Goal: Navigation & Orientation: Find specific page/section

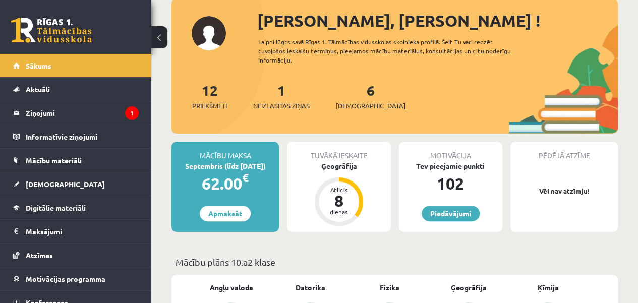
scroll to position [81, 0]
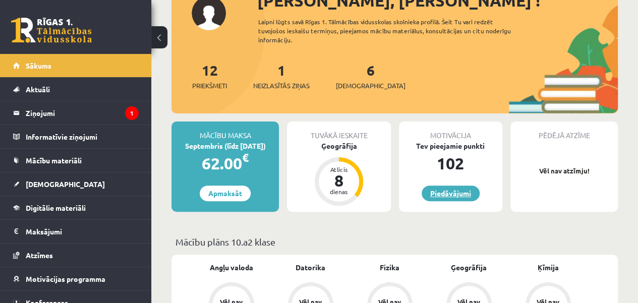
click at [467, 195] on link "Piedāvājumi" at bounding box center [451, 194] width 58 height 16
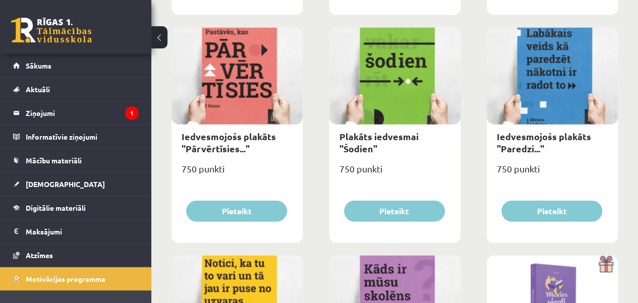
scroll to position [754, 0]
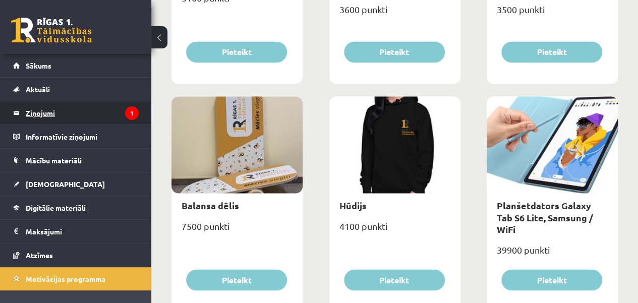
click at [90, 115] on legend "Ziņojumi 1" at bounding box center [82, 112] width 113 height 23
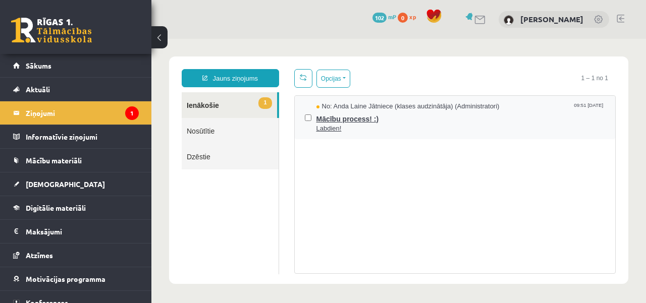
click at [352, 120] on span "Mācību process! :)" at bounding box center [460, 117] width 289 height 13
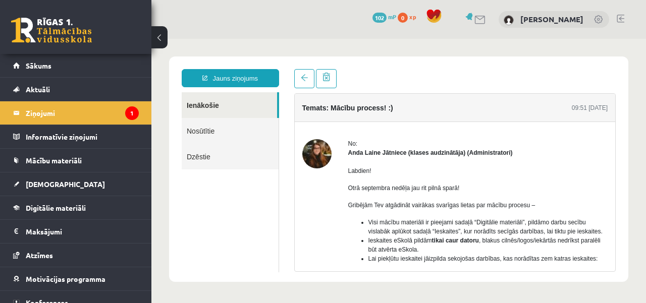
click at [201, 135] on link "Nosūtītie" at bounding box center [230, 131] width 97 height 26
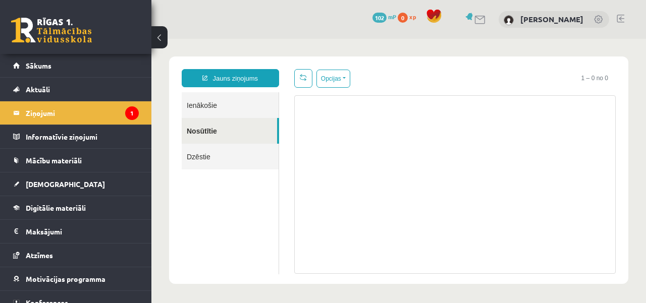
click at [200, 151] on link "Dzēstie" at bounding box center [230, 157] width 97 height 26
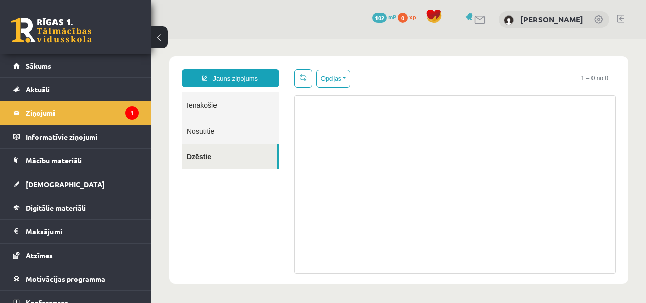
click at [207, 102] on link "Ienākošie" at bounding box center [230, 105] width 97 height 26
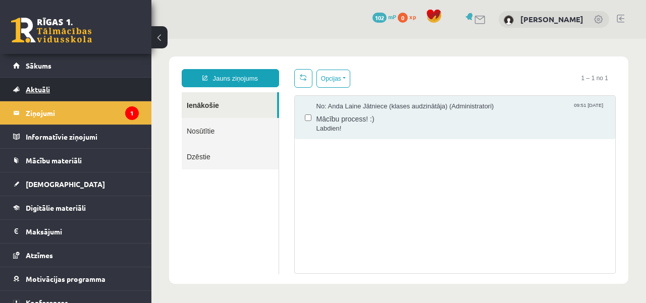
click at [112, 86] on link "Aktuāli" at bounding box center [76, 89] width 126 height 23
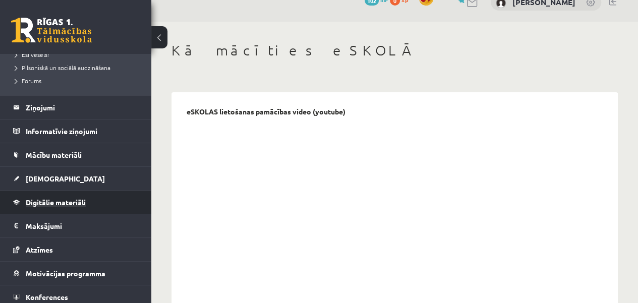
scroll to position [233, 0]
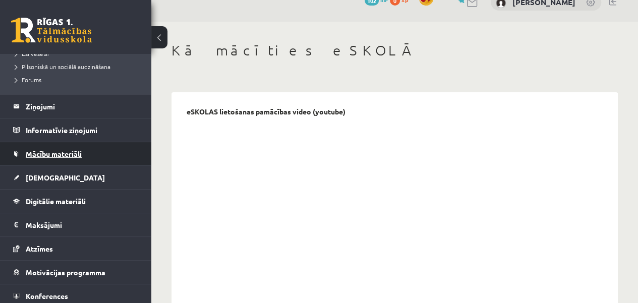
click at [56, 151] on span "Mācību materiāli" at bounding box center [54, 153] width 56 height 9
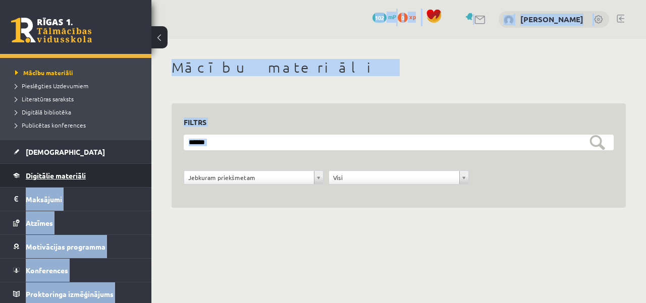
drag, startPoint x: 176, startPoint y: 184, endPoint x: 99, endPoint y: 181, distance: 76.2
click at [99, 181] on div "0 Dāvanas 102 mP 0 xp Adrians Minovs Sākums Aktuāli Kā mācīties eSKOLĀ Kontakti…" at bounding box center [323, 125] width 646 height 251
click at [99, 181] on link "Digitālie materiāli" at bounding box center [76, 175] width 126 height 23
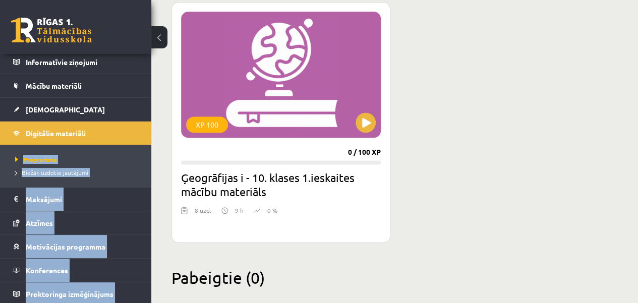
scroll to position [621, 0]
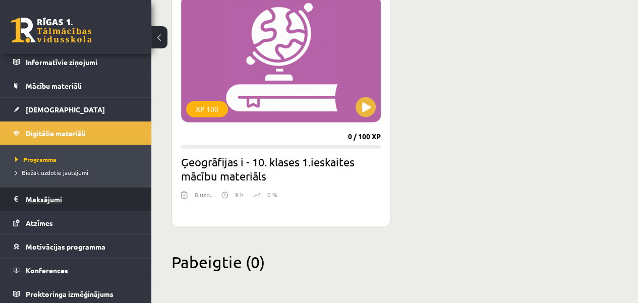
click at [87, 200] on legend "Maksājumi 0" at bounding box center [82, 199] width 113 height 23
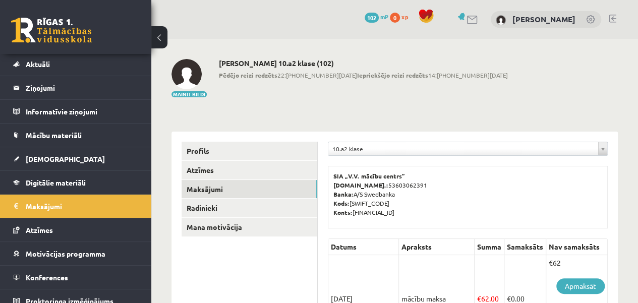
scroll to position [32, 0]
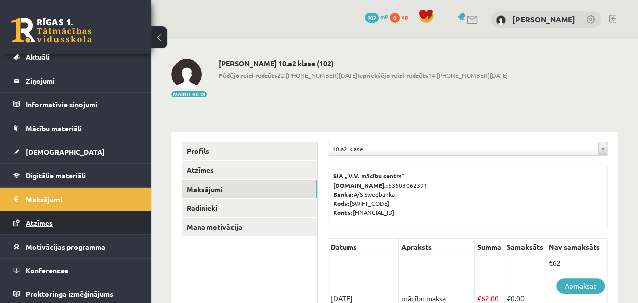
click at [50, 218] on span "Atzīmes" at bounding box center [39, 222] width 27 height 9
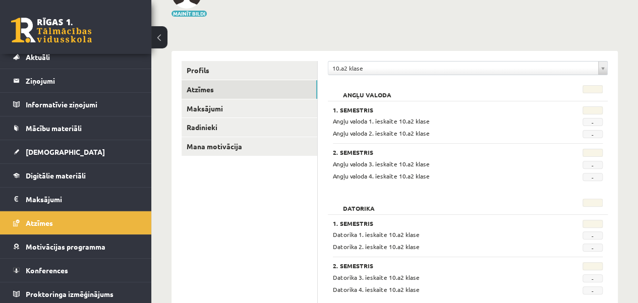
scroll to position [101, 0]
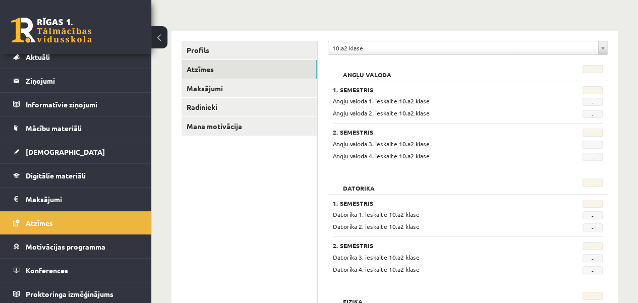
click at [591, 99] on span "-" at bounding box center [593, 102] width 20 height 8
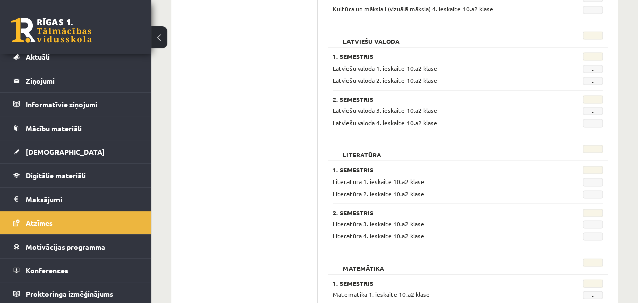
scroll to position [948, 0]
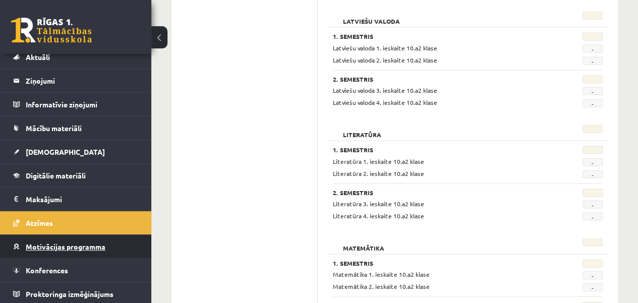
click at [77, 245] on span "Motivācijas programma" at bounding box center [66, 246] width 80 height 9
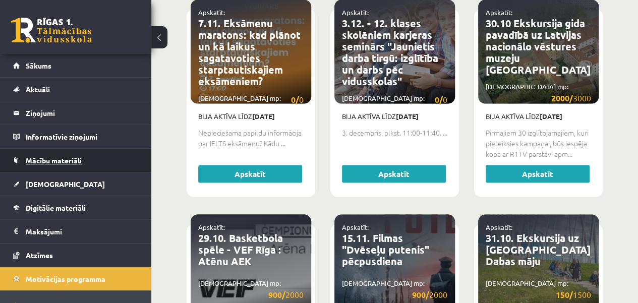
click at [79, 160] on span "Mācību materiāli" at bounding box center [54, 160] width 56 height 9
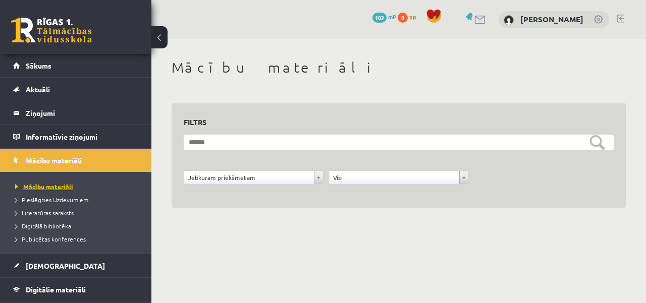
click at [67, 186] on span "Mācību materiāli" at bounding box center [44, 187] width 58 height 8
click at [67, 198] on span "Pieslēgties Uzdevumiem" at bounding box center [51, 200] width 73 height 8
click at [63, 208] on link "Literatūras saraksts" at bounding box center [78, 212] width 126 height 9
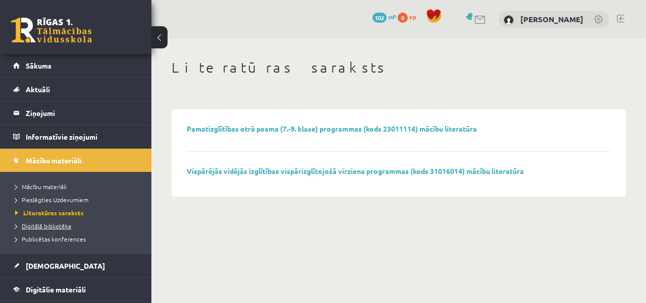
click at [52, 222] on span "Digitālā bibliotēka" at bounding box center [43, 226] width 56 height 8
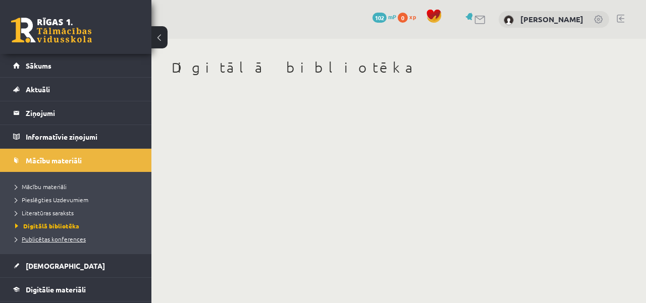
click at [60, 235] on link "Publicētas konferences" at bounding box center [78, 239] width 126 height 9
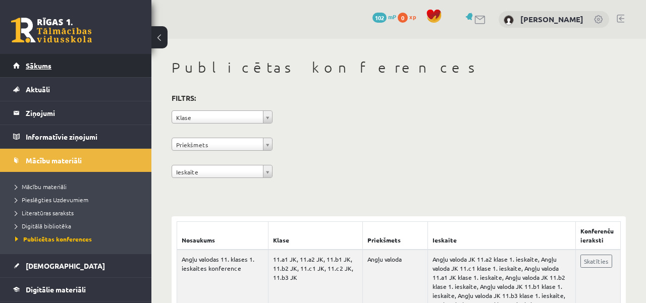
click at [65, 64] on link "Sākums" at bounding box center [76, 65] width 126 height 23
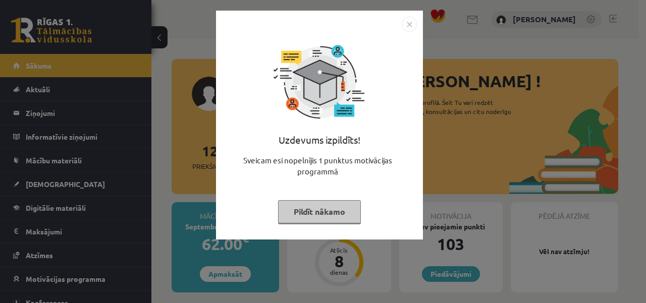
click at [330, 218] on button "Pildīt nākamo" at bounding box center [319, 211] width 83 height 23
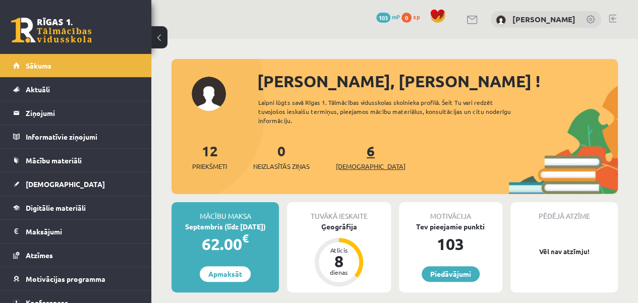
click at [364, 161] on span "[DEMOGRAPHIC_DATA]" at bounding box center [371, 166] width 70 height 10
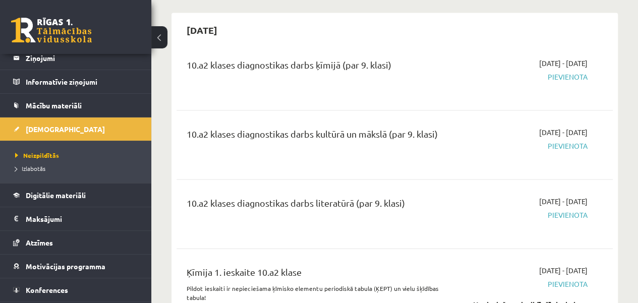
scroll to position [75, 0]
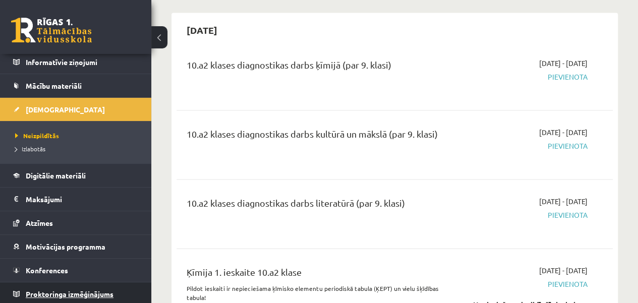
click at [76, 294] on span "Proktoringa izmēģinājums" at bounding box center [70, 293] width 88 height 9
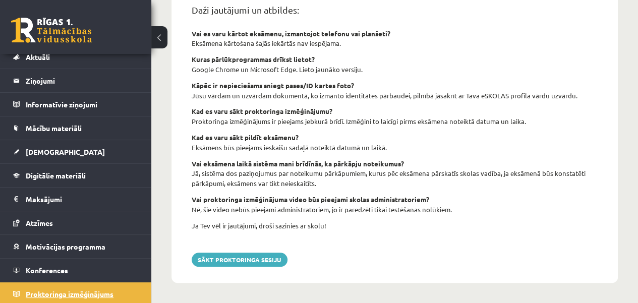
scroll to position [443, 0]
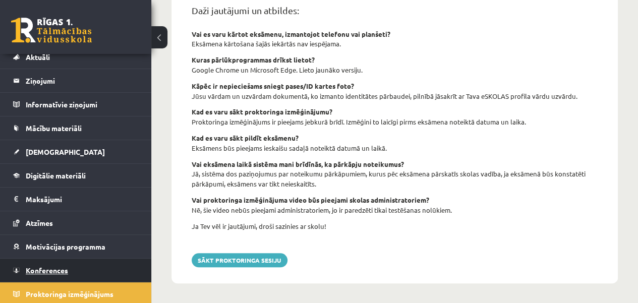
click at [43, 266] on span "Konferences" at bounding box center [47, 270] width 42 height 9
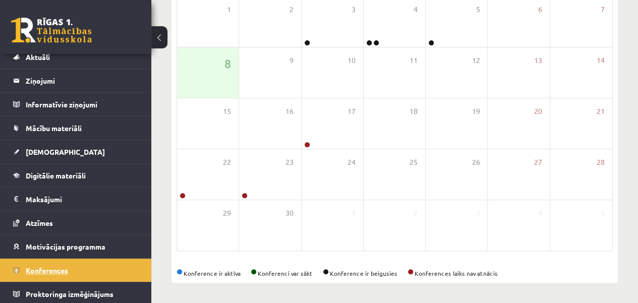
scroll to position [178, 0]
click at [77, 242] on span "Motivācijas programma" at bounding box center [66, 246] width 80 height 9
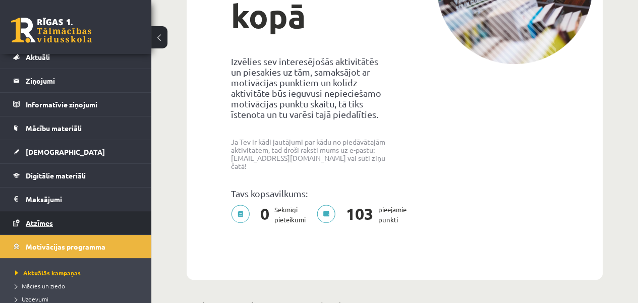
click at [75, 219] on link "Atzīmes" at bounding box center [76, 222] width 126 height 23
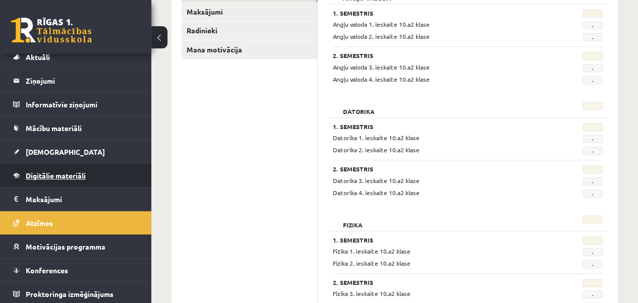
click at [70, 173] on span "Digitālie materiāli" at bounding box center [56, 175] width 60 height 9
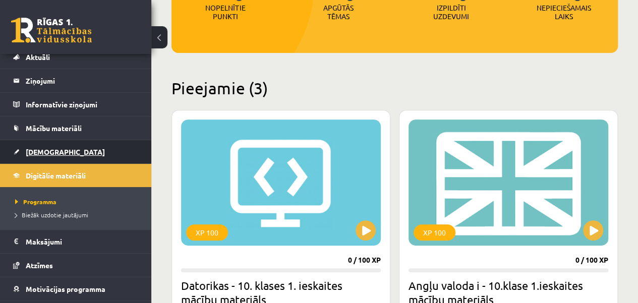
click at [70, 156] on link "[DEMOGRAPHIC_DATA]" at bounding box center [76, 151] width 126 height 23
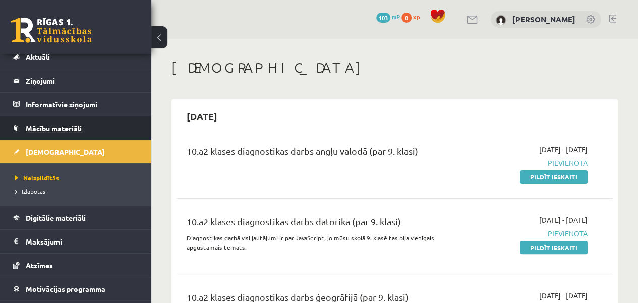
click at [55, 128] on span "Mācību materiāli" at bounding box center [54, 128] width 56 height 9
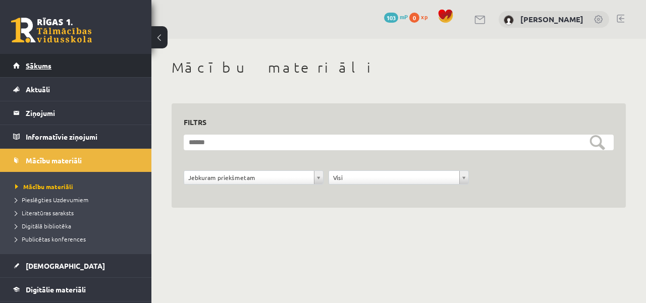
click at [73, 67] on link "Sākums" at bounding box center [76, 65] width 126 height 23
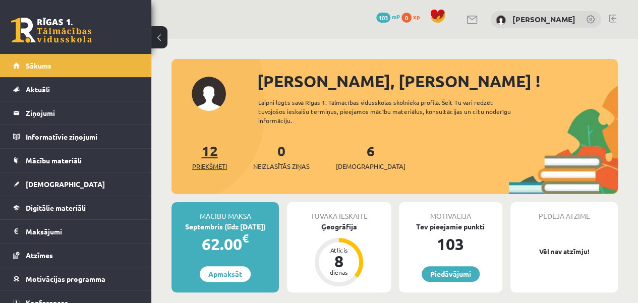
click at [224, 162] on span "Priekšmeti" at bounding box center [209, 166] width 35 height 10
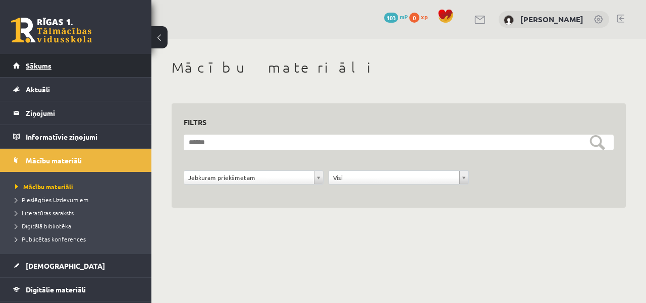
click at [72, 58] on link "Sākums" at bounding box center [76, 65] width 126 height 23
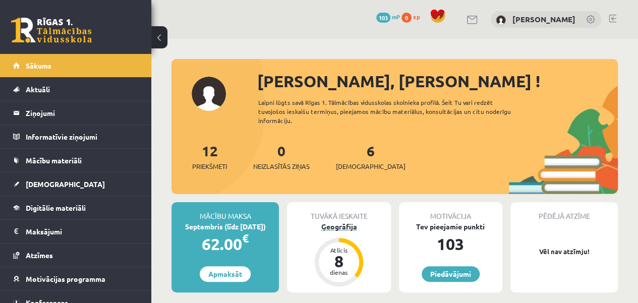
click at [342, 223] on div "Ģeogrāfija" at bounding box center [338, 226] width 103 height 11
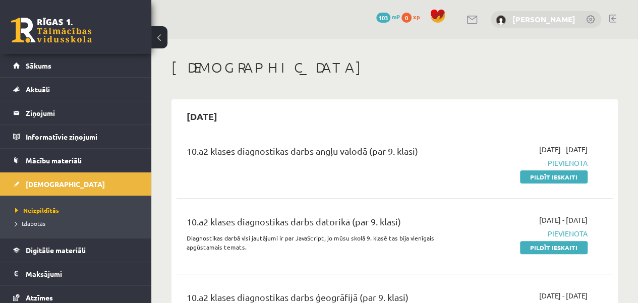
click at [544, 18] on link "[PERSON_NAME]" at bounding box center [543, 19] width 63 height 10
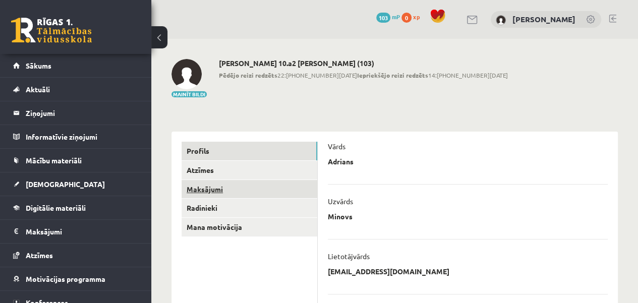
click at [228, 195] on link "Maksājumi" at bounding box center [250, 189] width 136 height 19
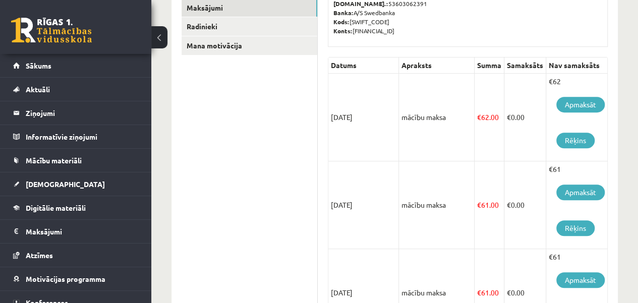
scroll to position [202, 0]
